Goal: Information Seeking & Learning: Learn about a topic

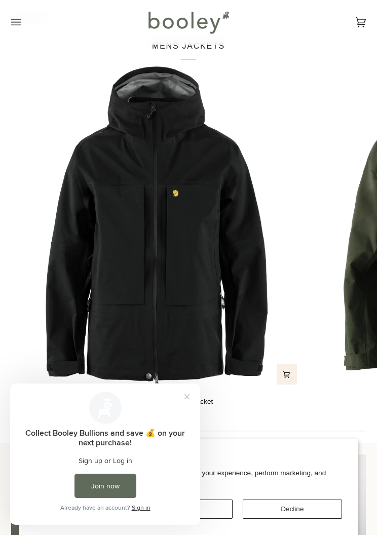
scroll to position [870, 0]
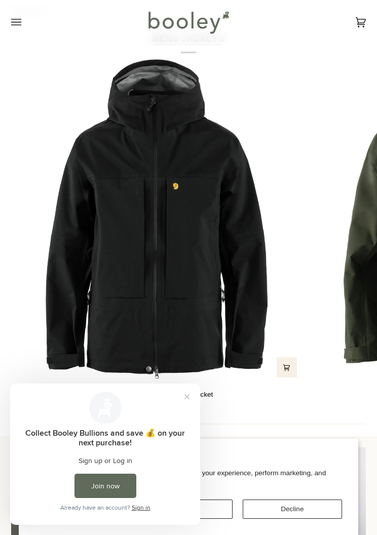
click at [228, 233] on img "Men's Bergtagen GTX Touring Jacket" at bounding box center [156, 220] width 290 height 322
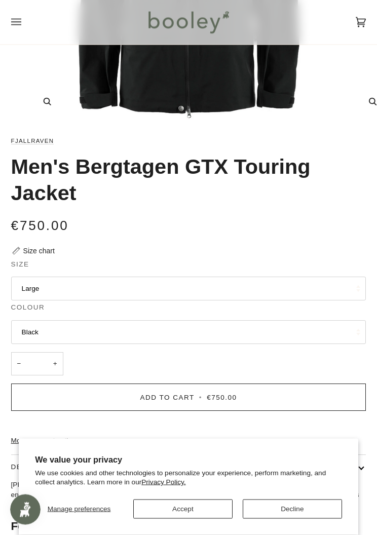
scroll to position [265, 0]
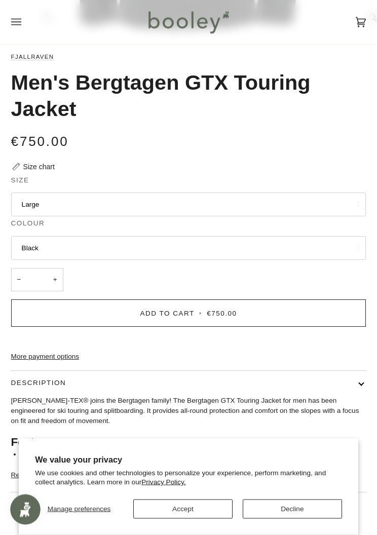
click at [342, 203] on button "Large" at bounding box center [188, 205] width 355 height 24
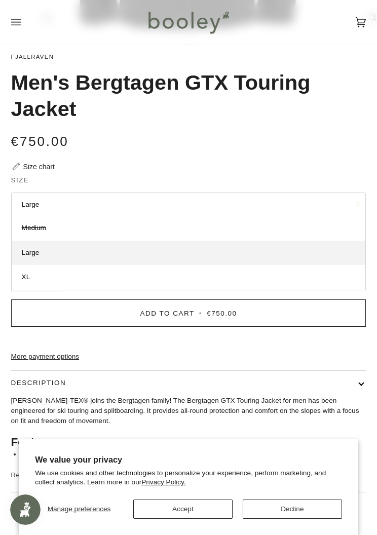
click at [337, 142] on div "€750.00 Sale • Save" at bounding box center [188, 141] width 355 height 20
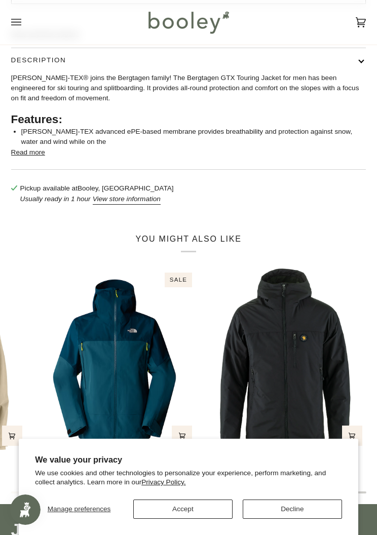
scroll to position [733, 0]
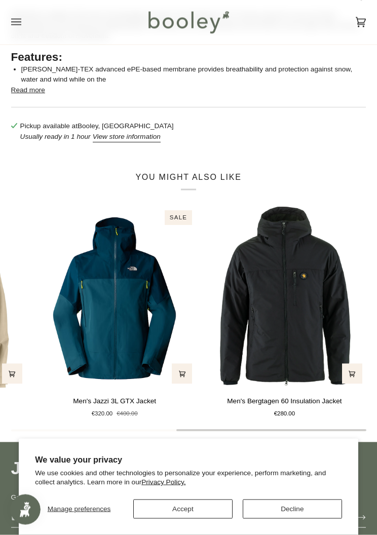
click at [312, 250] on img "Men's Bergtagen 60 Insulation Jacket" at bounding box center [284, 298] width 163 height 182
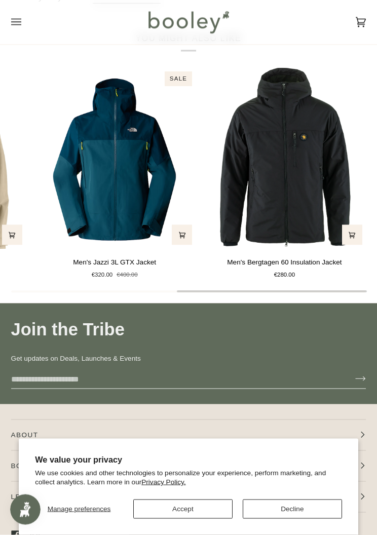
scroll to position [0, 318]
click at [315, 206] on img "Men's Bergtagen 60 Insulation Jacket" at bounding box center [284, 159] width 163 height 182
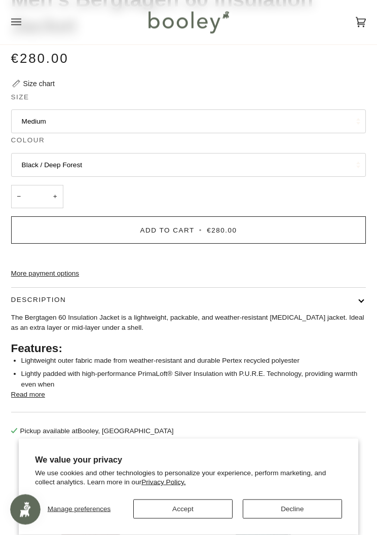
scroll to position [434, 0]
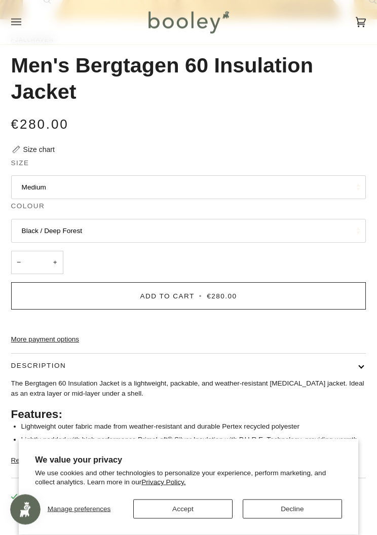
scroll to position [365, 0]
click at [339, 184] on button "Medium" at bounding box center [188, 187] width 355 height 24
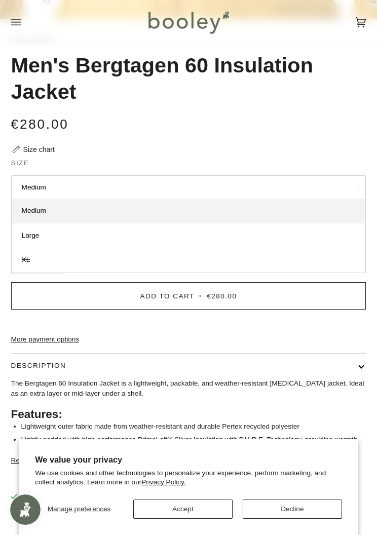
click at [346, 123] on div "€280.00 Sale • Save" at bounding box center [188, 124] width 355 height 20
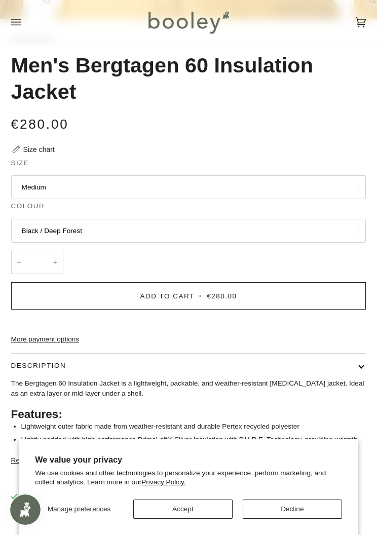
click at [343, 110] on div "Men's Bergtagen 60 Insulation Jacket" at bounding box center [188, 83] width 355 height 61
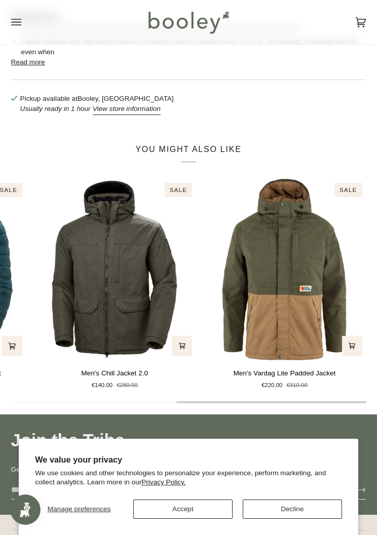
scroll to position [0, 318]
click at [309, 240] on img "Men's Vardag Lite Padded Jacket" at bounding box center [284, 270] width 163 height 182
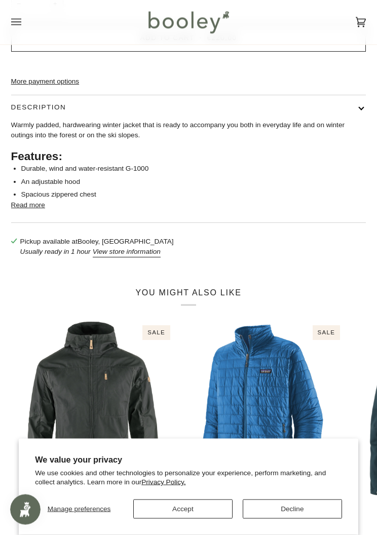
scroll to position [597, 0]
click at [184, 24] on img at bounding box center [188, 22] width 89 height 29
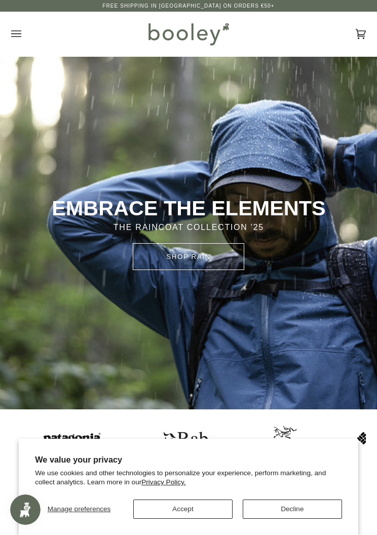
click at [23, 31] on button "Open menu" at bounding box center [26, 34] width 30 height 45
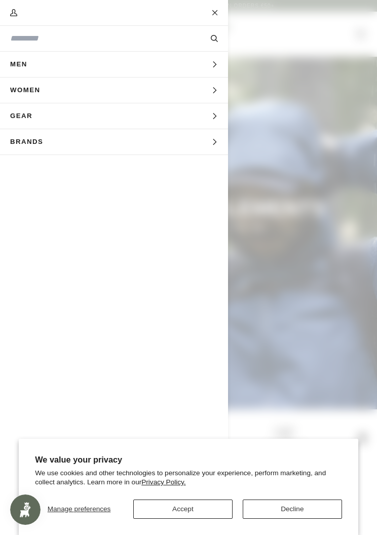
click at [30, 59] on span "Men" at bounding box center [22, 64] width 45 height 25
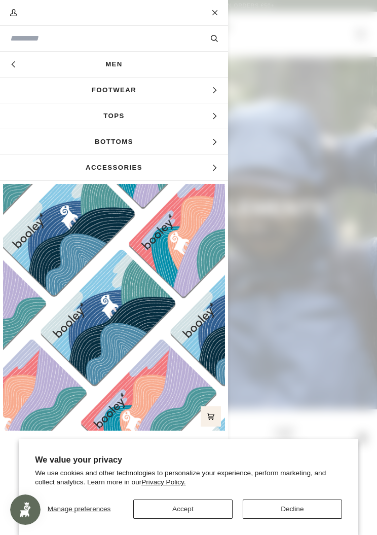
click at [93, 113] on span "Tops" at bounding box center [114, 115] width 228 height 25
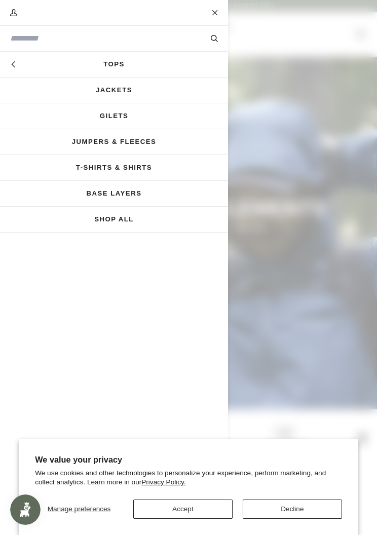
click at [329, 93] on span "Main menu" at bounding box center [188, 267] width 377 height 535
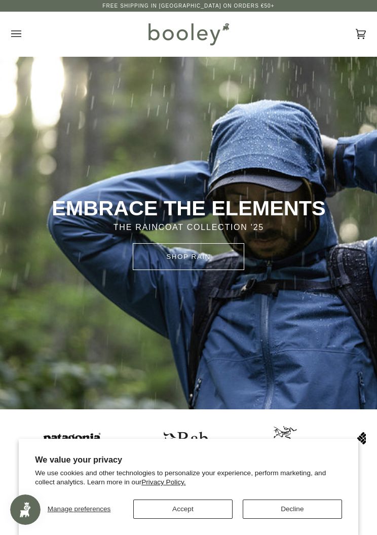
click at [11, 40] on icon "Open menu" at bounding box center [16, 33] width 10 height 15
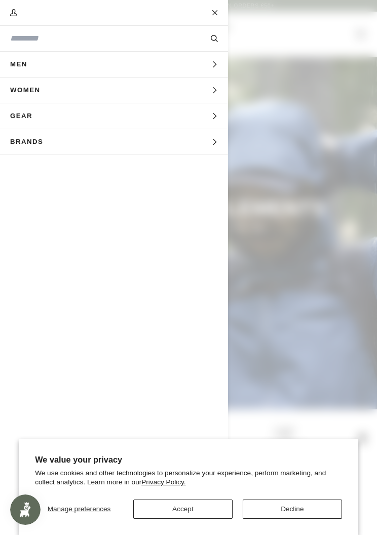
click at [23, 63] on span "Men" at bounding box center [22, 64] width 45 height 25
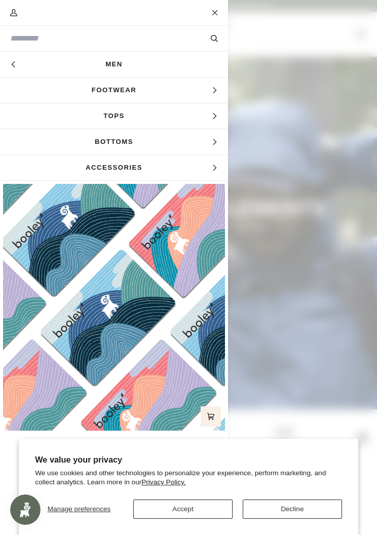
click at [112, 114] on span "Tops" at bounding box center [114, 115] width 228 height 25
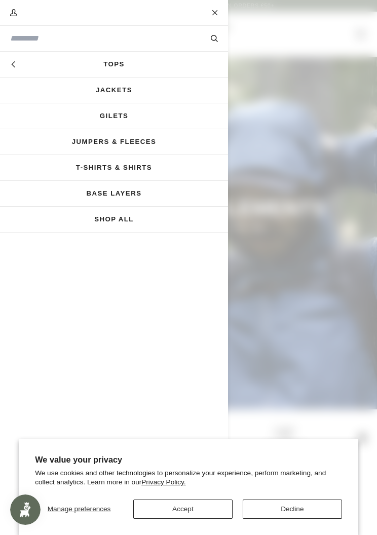
click at [102, 218] on link "Shop All" at bounding box center [114, 219] width 228 height 25
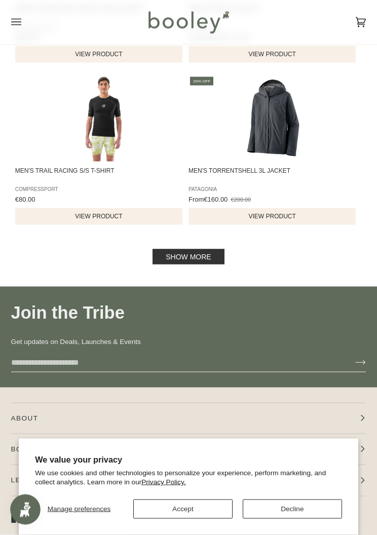
scroll to position [1571, 0]
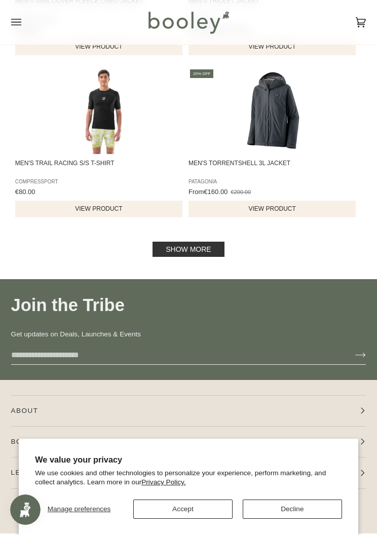
click at [201, 255] on link "Show more" at bounding box center [188, 249] width 71 height 15
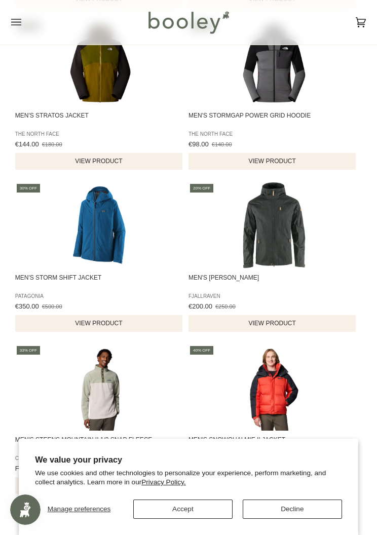
scroll to position [2278, 0]
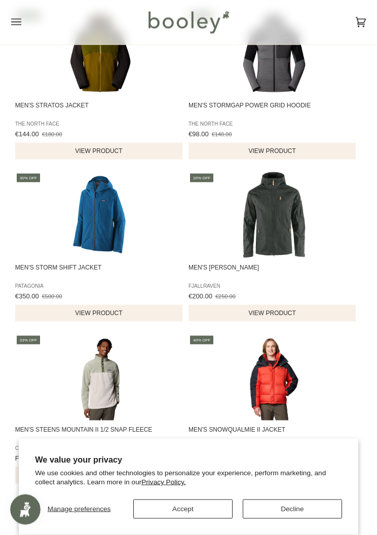
click at [275, 208] on img "Men's Sten Jacket" at bounding box center [274, 215] width 86 height 86
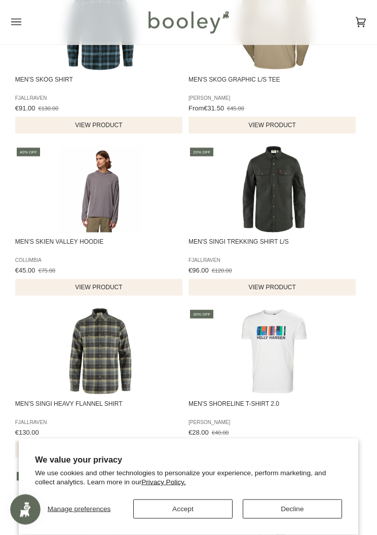
scroll to position [2833, 0]
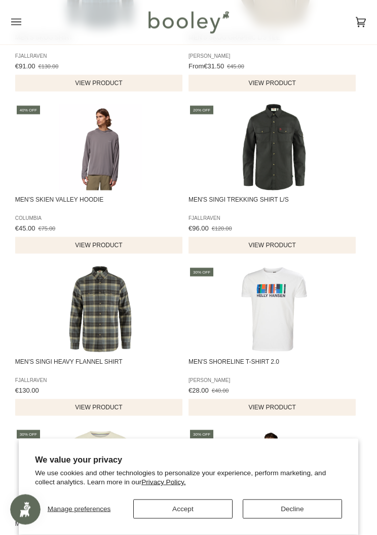
click at [296, 149] on img "Men's Singi Trekking Shirt L/S" at bounding box center [274, 147] width 86 height 86
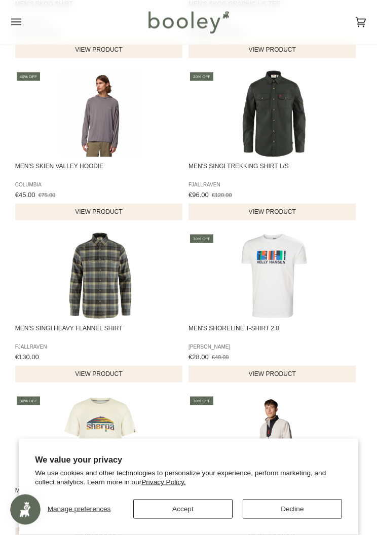
scroll to position [2855, 0]
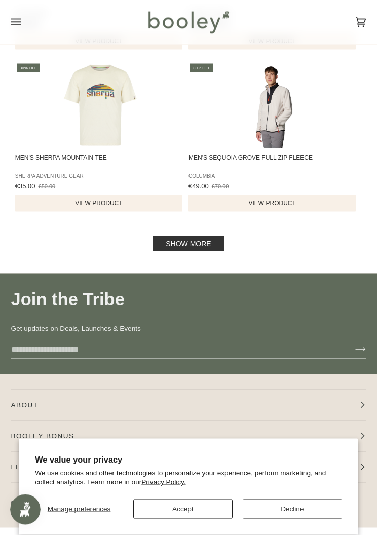
click at [174, 252] on link "Show more" at bounding box center [188, 243] width 71 height 15
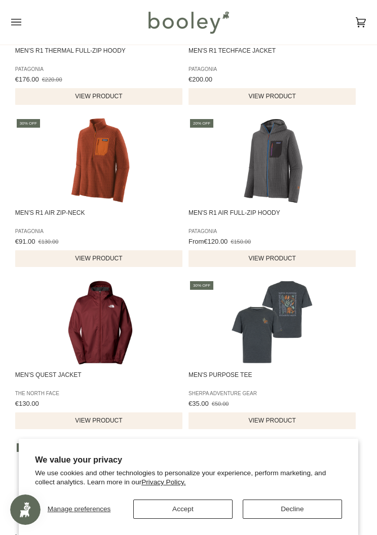
scroll to position [3976, 0]
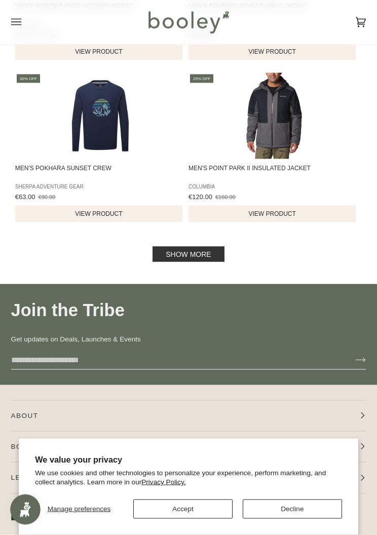
click at [173, 262] on link "Show more" at bounding box center [188, 254] width 71 height 15
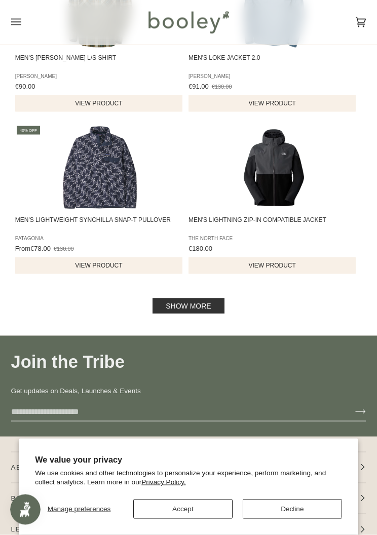
scroll to position [6383, 0]
click at [172, 313] on link "Show more" at bounding box center [188, 305] width 71 height 15
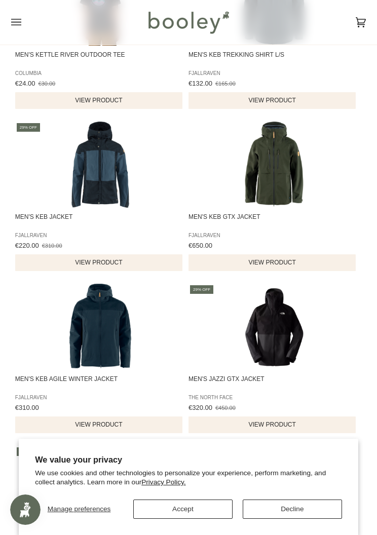
scroll to position [7368, 0]
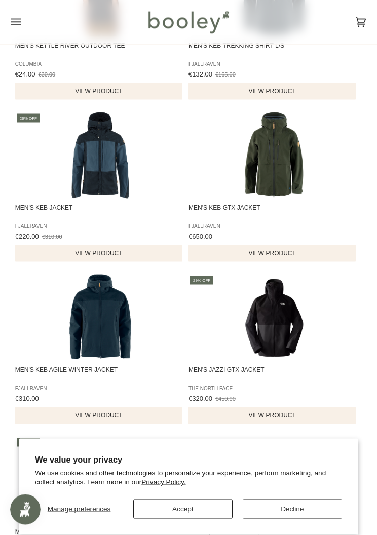
click at [301, 160] on img "Men's Keb GTX Jacket" at bounding box center [274, 156] width 86 height 86
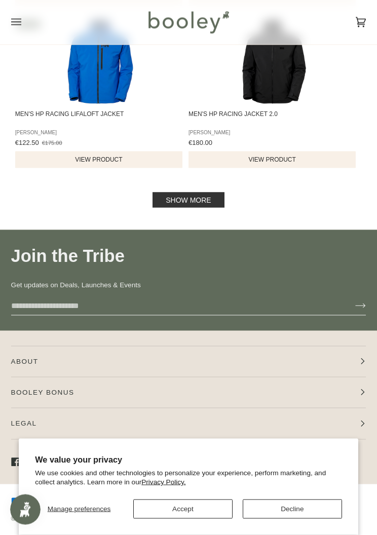
click at [163, 208] on link "Show more" at bounding box center [188, 200] width 71 height 15
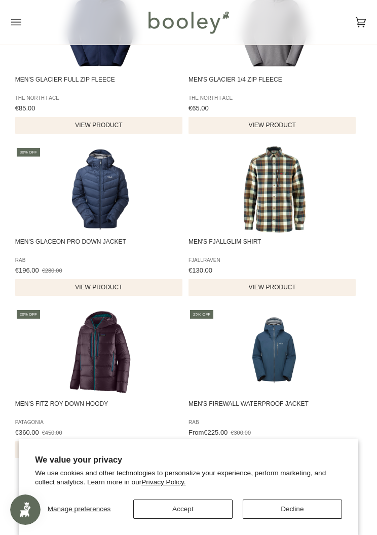
scroll to position [9287, 0]
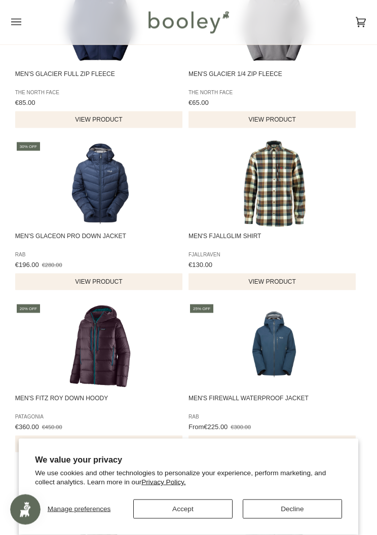
click at [285, 204] on img "Men's Fjallglim Shirt" at bounding box center [274, 184] width 86 height 86
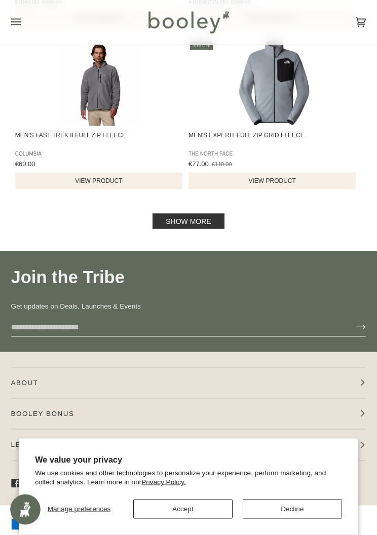
click at [209, 229] on link "Show more" at bounding box center [188, 221] width 71 height 15
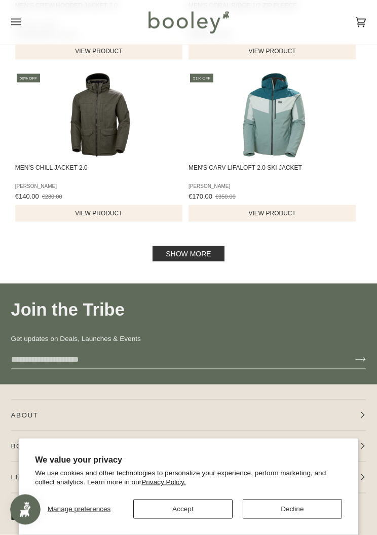
scroll to position [11303, 0]
click at [213, 261] on link "Show more" at bounding box center [188, 253] width 71 height 15
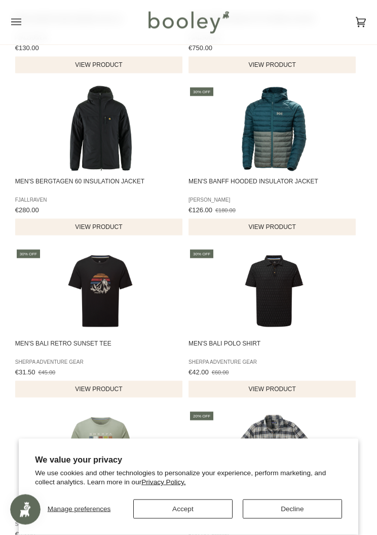
scroll to position [12435, 0]
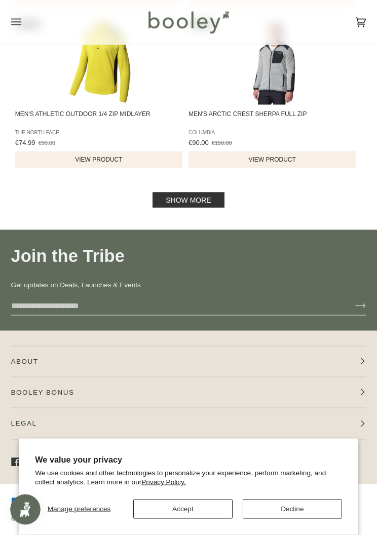
click at [213, 208] on link "Show more" at bounding box center [188, 200] width 71 height 15
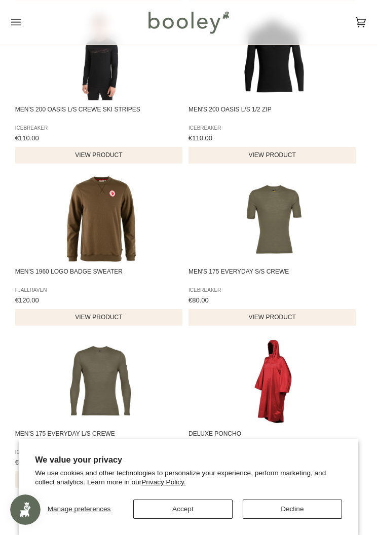
scroll to position [13818, 0]
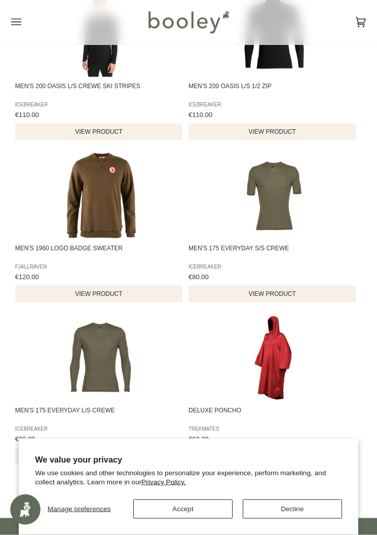
click at [120, 231] on img "Men's 1960 Logo Badge Sweater" at bounding box center [100, 196] width 86 height 86
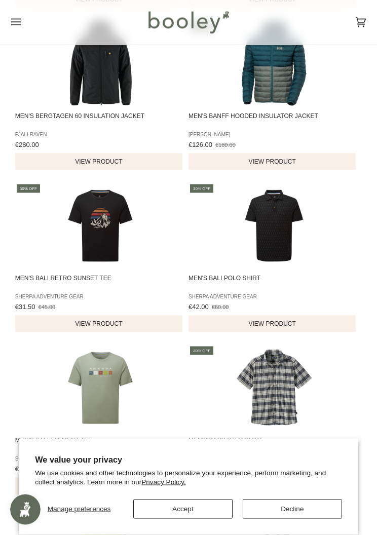
scroll to position [12461, 0]
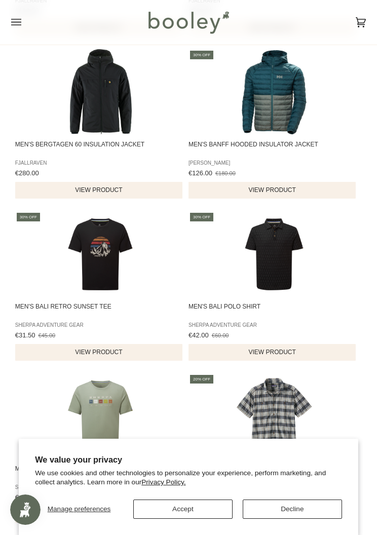
click at [19, 20] on icon "Open menu" at bounding box center [16, 22] width 10 height 15
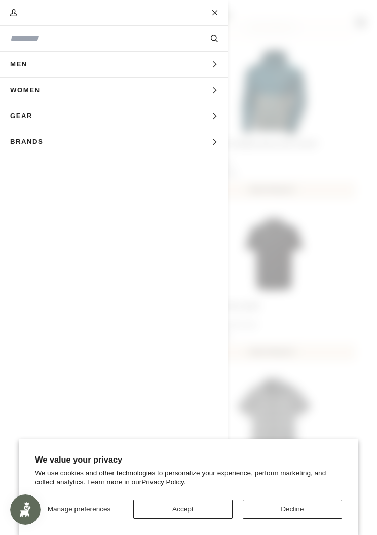
click at [24, 61] on span "Men" at bounding box center [22, 64] width 45 height 25
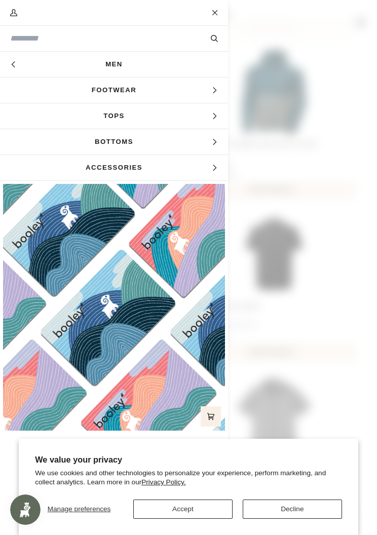
click at [134, 170] on span "Accessories" at bounding box center [114, 167] width 228 height 25
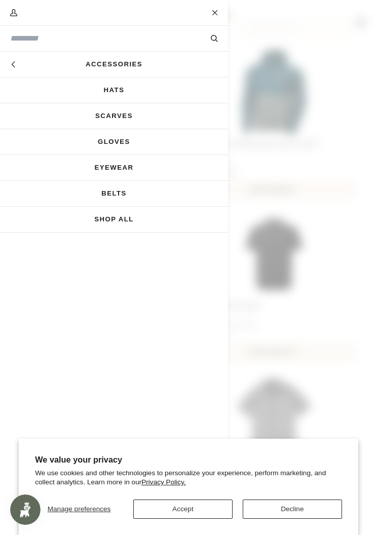
click at [102, 214] on link "Shop All" at bounding box center [114, 219] width 228 height 25
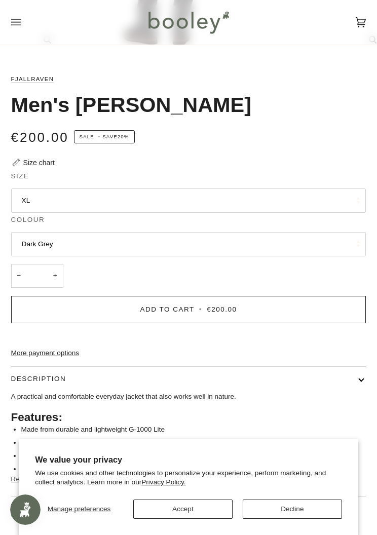
scroll to position [327, 0]
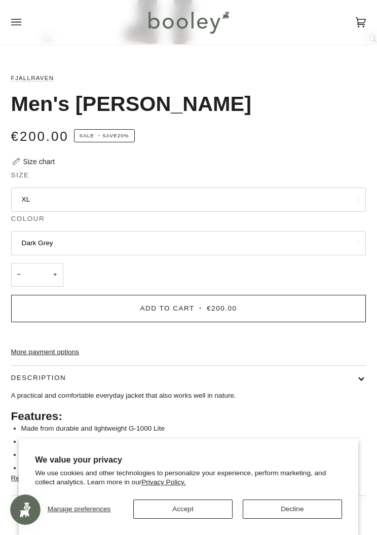
click at [266, 195] on button "XL" at bounding box center [188, 200] width 355 height 24
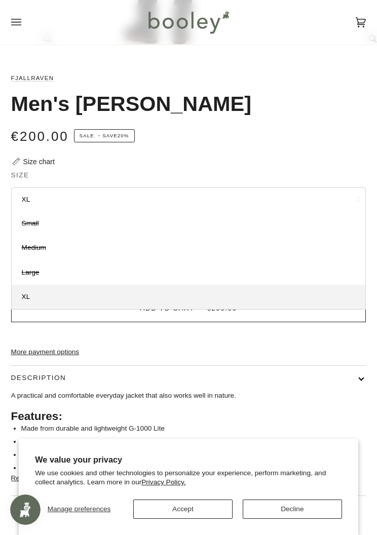
click at [338, 99] on div "Men's Sten Jacket" at bounding box center [188, 104] width 355 height 26
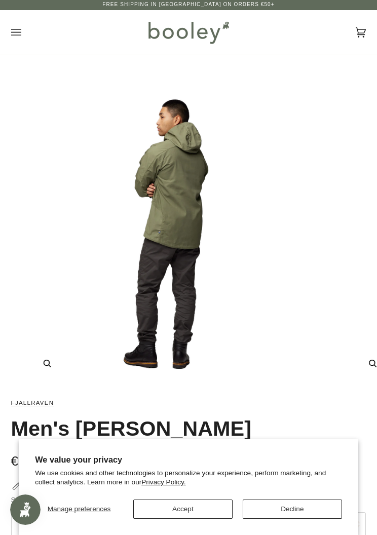
scroll to position [1, 0]
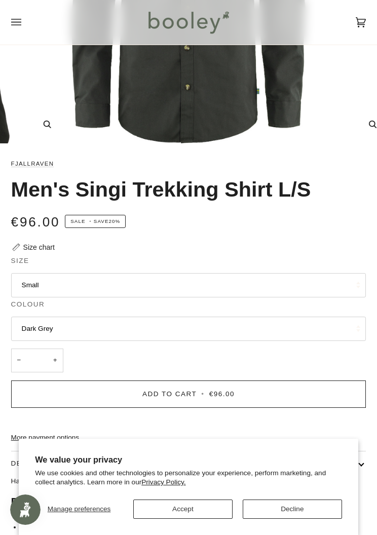
scroll to position [235, 0]
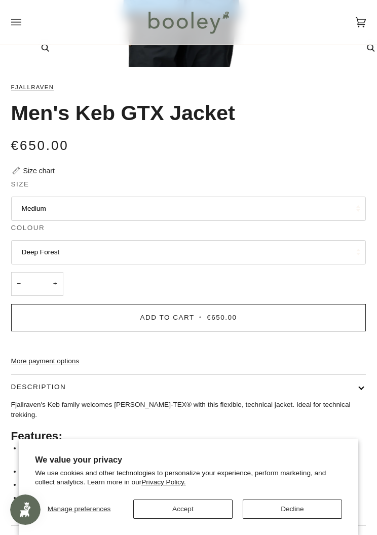
scroll to position [317, 0]
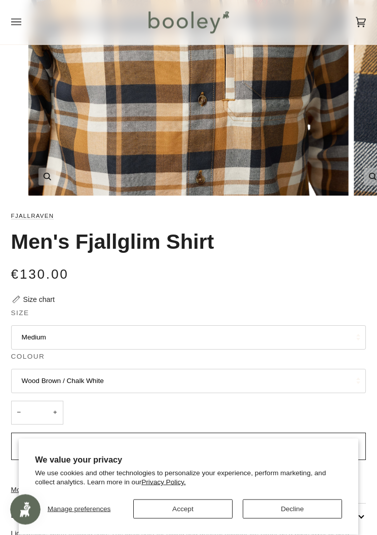
scroll to position [177, 0]
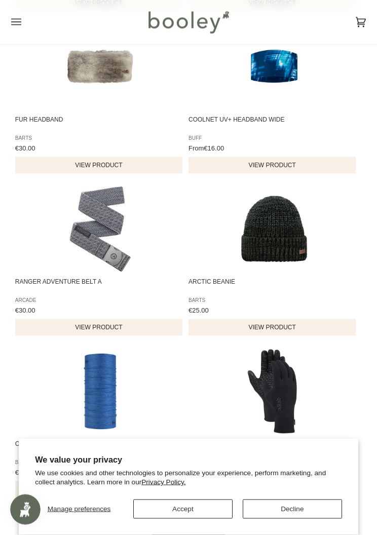
scroll to position [1291, 0]
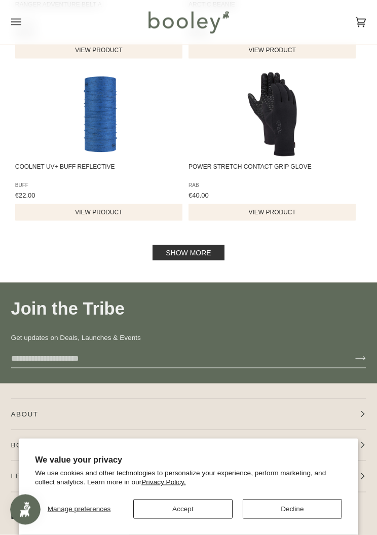
click at [162, 258] on link "Show more" at bounding box center [188, 252] width 71 height 15
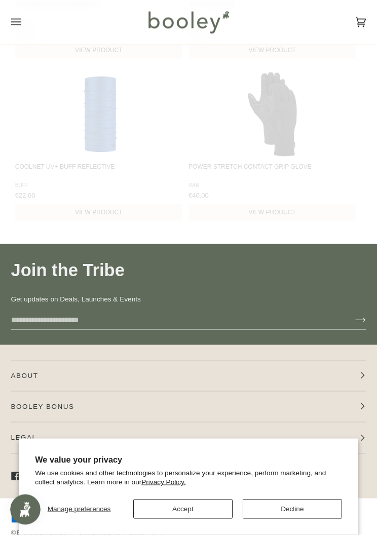
scroll to position [1568, 0]
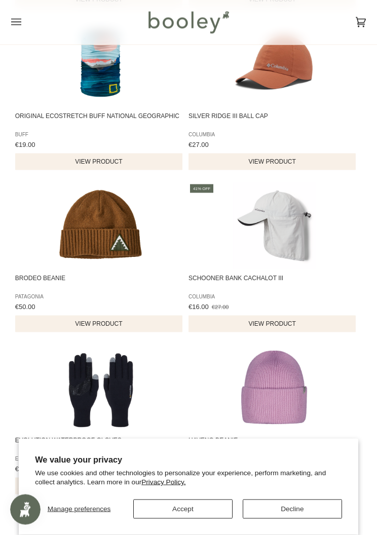
scroll to position [2927, 0]
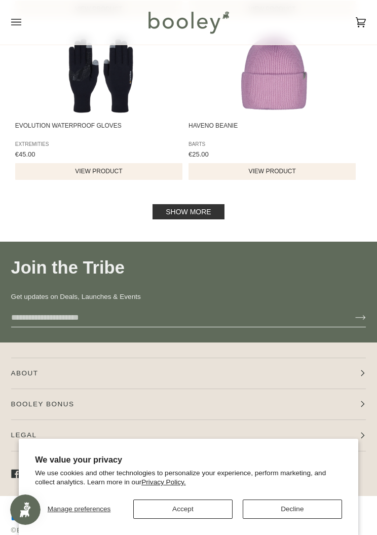
click at [211, 220] on link "Show more" at bounding box center [188, 211] width 71 height 15
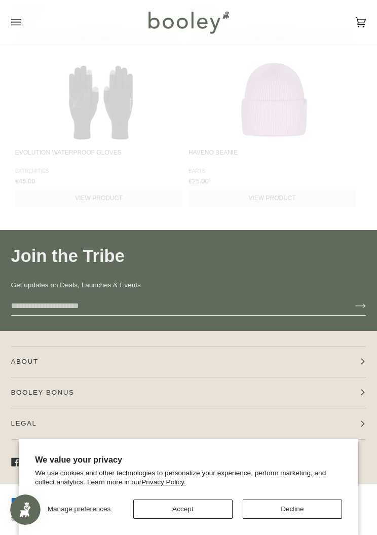
scroll to position [3198, 0]
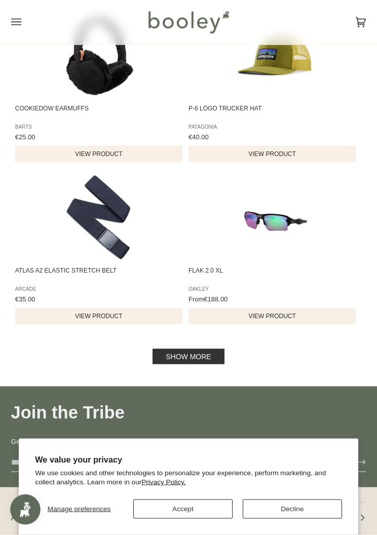
scroll to position [4710, 0]
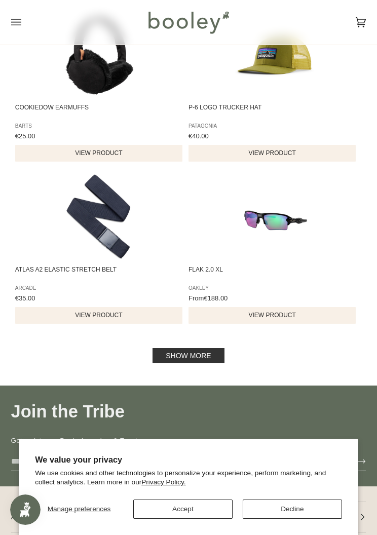
click at [211, 364] on link "Show more" at bounding box center [188, 355] width 71 height 15
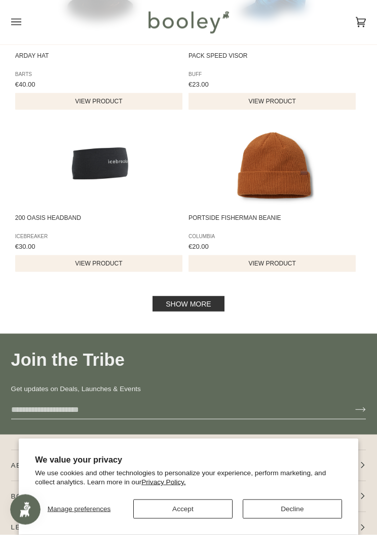
scroll to position [6398, 0]
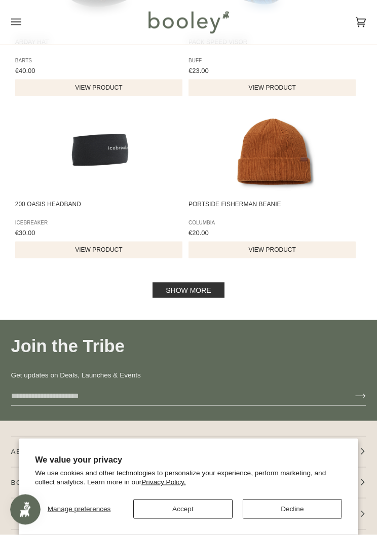
click at [207, 298] on link "Show more" at bounding box center [188, 290] width 71 height 15
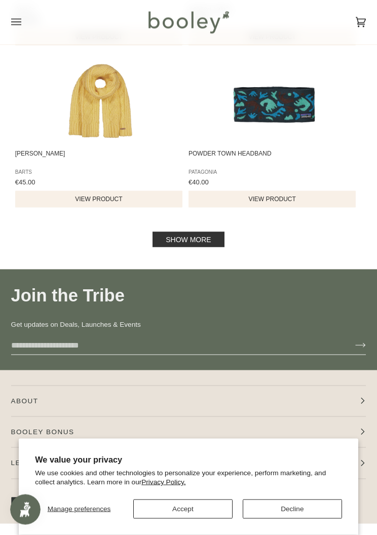
scroll to position [8077, 0]
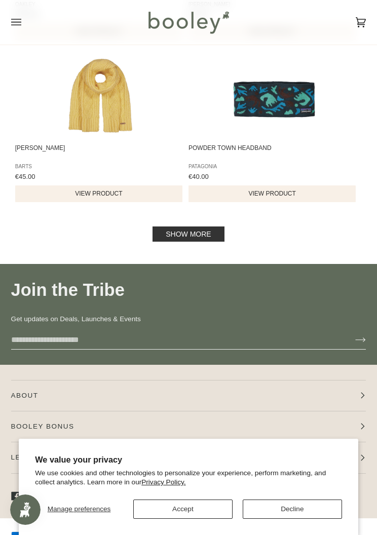
click at [206, 242] on link "Show more" at bounding box center [188, 234] width 71 height 15
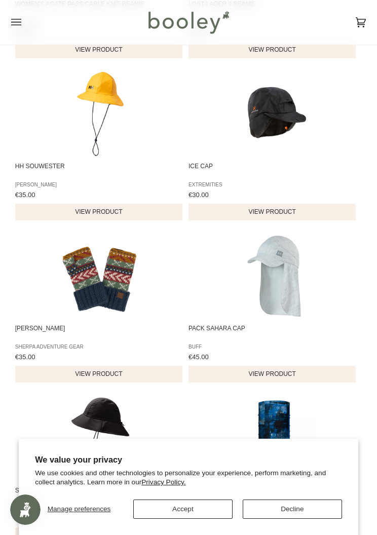
scroll to position [9365, 0]
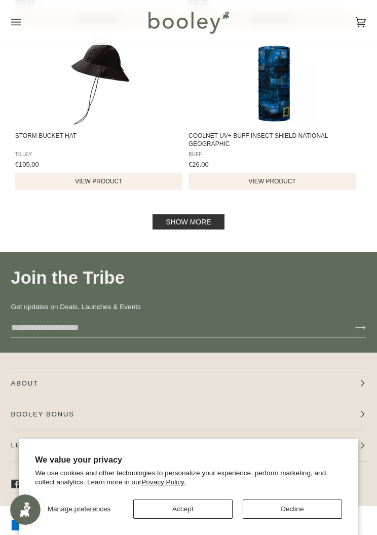
click at [212, 230] on link "Show more" at bounding box center [188, 221] width 71 height 15
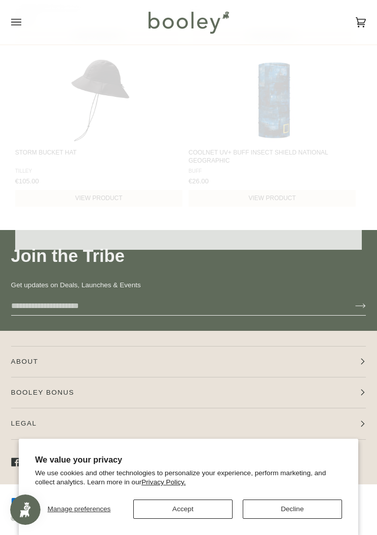
scroll to position [9708, 0]
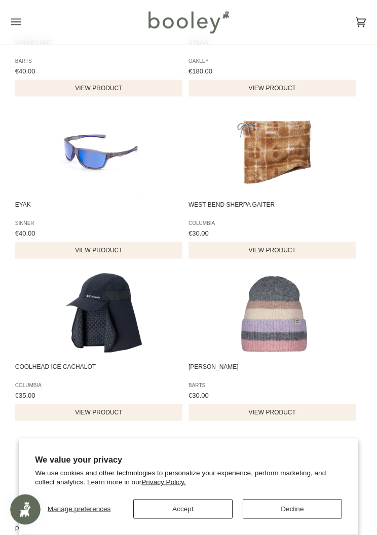
scroll to position [10455, 0]
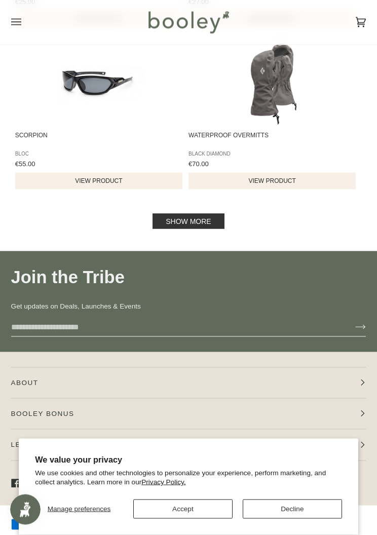
click at [218, 229] on link "Show more" at bounding box center [188, 221] width 71 height 15
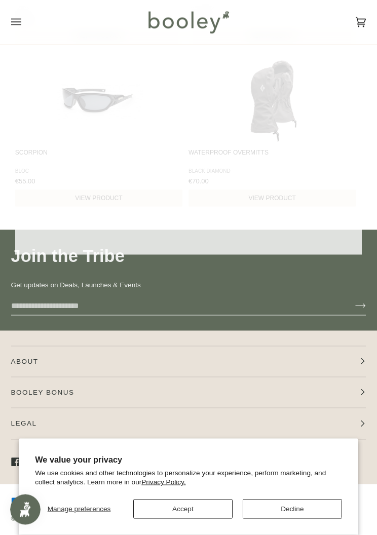
scroll to position [11335, 0]
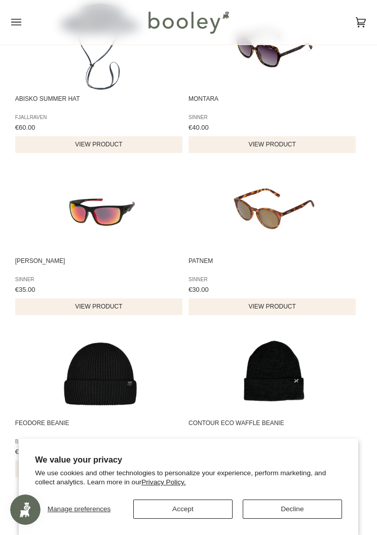
scroll to position [12708, 0]
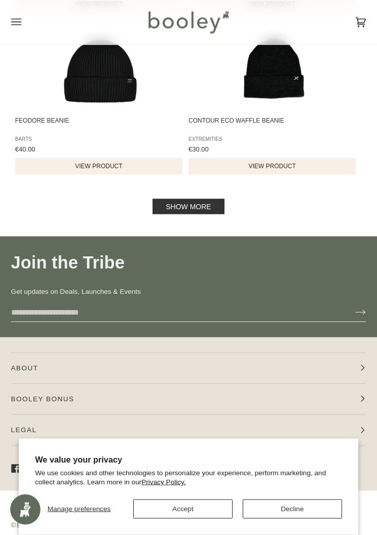
click at [208, 214] on link "Show more" at bounding box center [188, 206] width 71 height 15
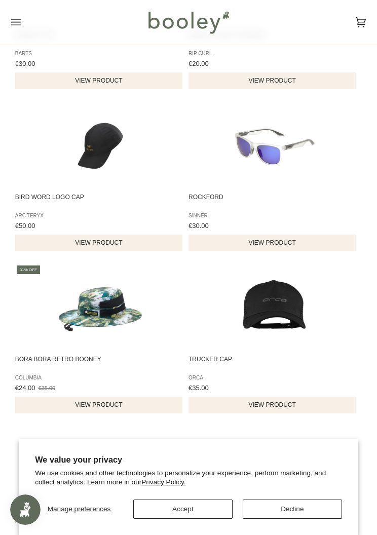
scroll to position [13380, 0]
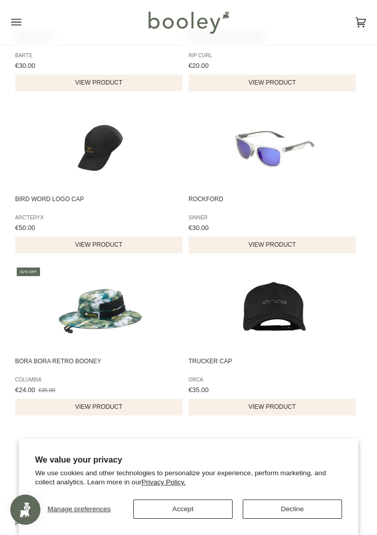
click at [134, 190] on img "Bird Word Logo Cap" at bounding box center [100, 147] width 86 height 86
